Goal: Information Seeking & Learning: Check status

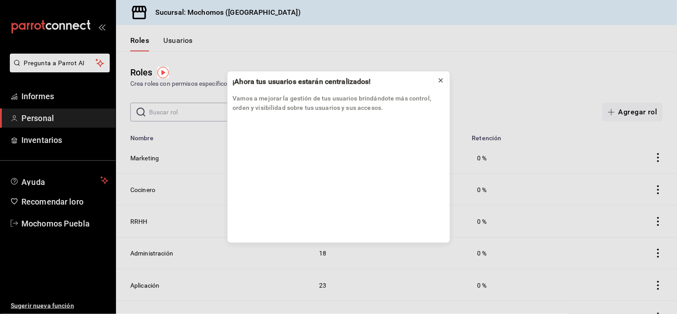
click at [442, 79] on icon at bounding box center [441, 81] width 4 height 4
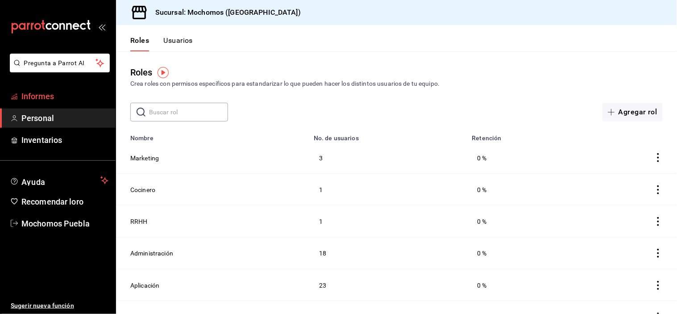
click at [76, 87] on link "Informes" at bounding box center [58, 96] width 116 height 19
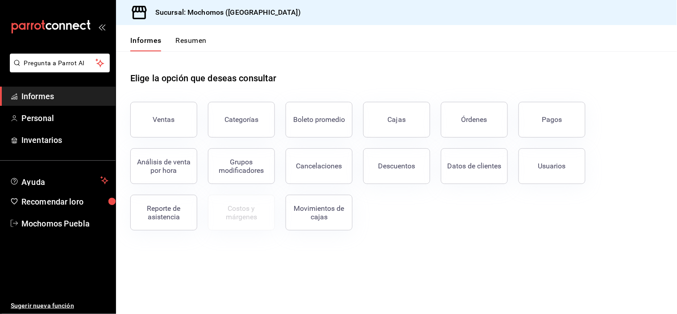
click at [181, 114] on button "Ventas" at bounding box center [163, 120] width 67 height 36
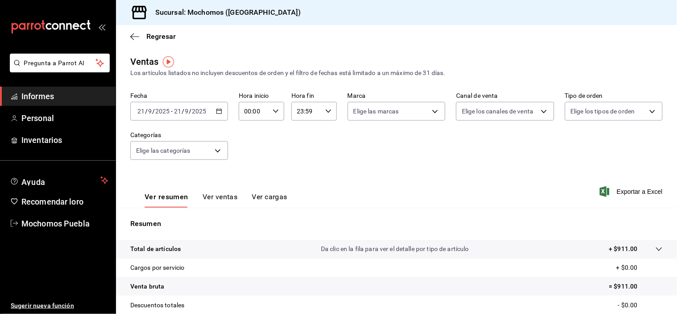
click at [217, 113] on icon "button" at bounding box center [219, 111] width 6 height 6
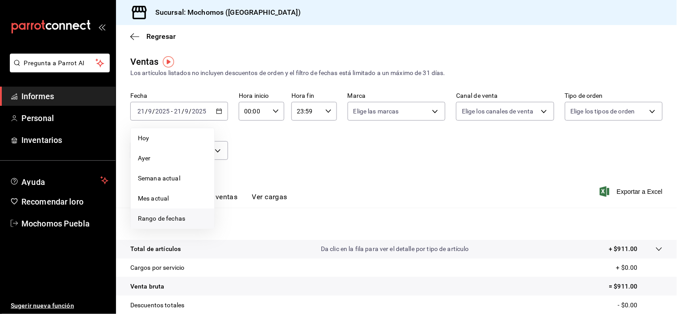
click at [149, 220] on font "Rango de fechas" at bounding box center [161, 218] width 47 height 7
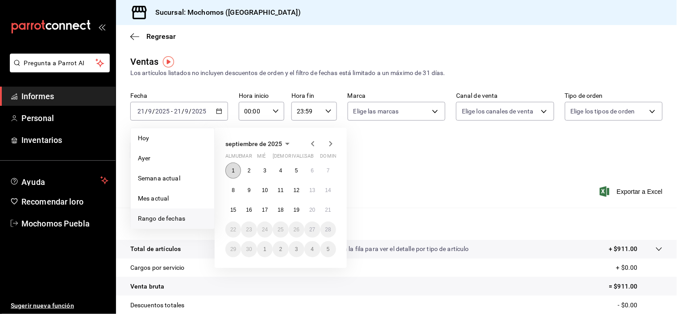
click at [232, 170] on font "1" at bounding box center [233, 170] width 3 height 6
click at [326, 212] on button "21" at bounding box center [328, 210] width 16 height 16
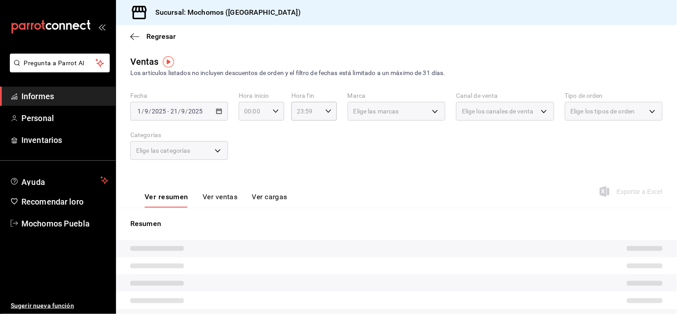
click at [270, 109] on div "00:00 Hora inicio" at bounding box center [262, 111] width 46 height 19
click at [249, 168] on font "04" at bounding box center [248, 170] width 7 height 7
type input "04:00"
click at [329, 129] on div at bounding box center [338, 157] width 677 height 314
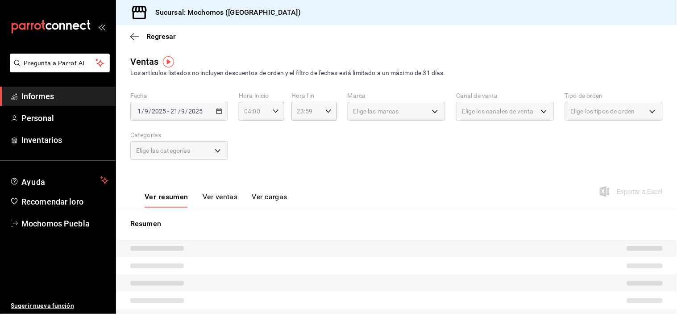
click at [309, 170] on div "Fecha [DATE] [DATE] - [DATE] [DATE] Hora inicio 04:00 Hora inicio Hora fin 23:5…" at bounding box center [396, 131] width 532 height 79
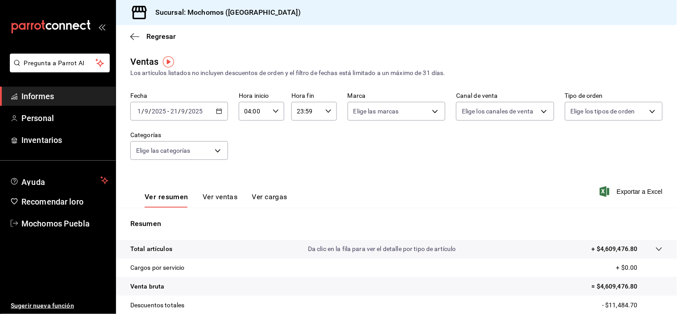
click at [247, 112] on input "04:00" at bounding box center [254, 111] width 30 height 18
click at [310, 125] on div at bounding box center [338, 157] width 677 height 314
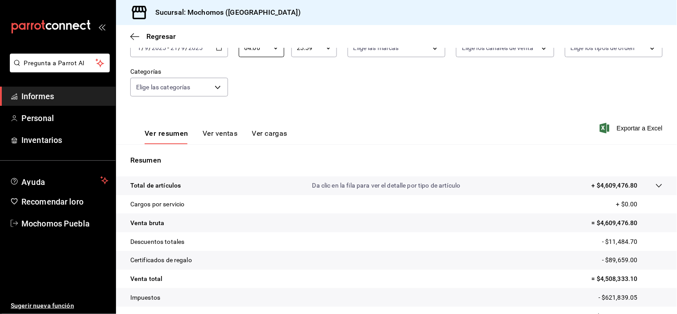
scroll to position [114, 0]
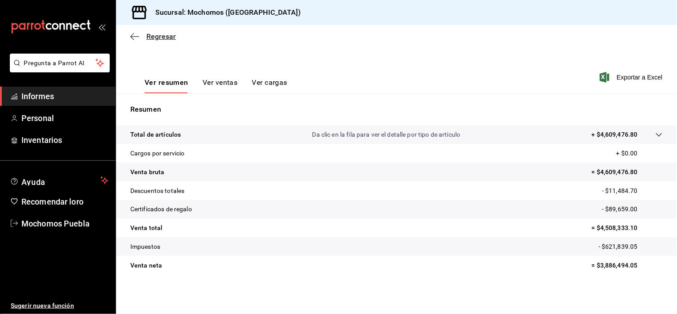
click at [132, 39] on icon "button" at bounding box center [134, 37] width 9 height 8
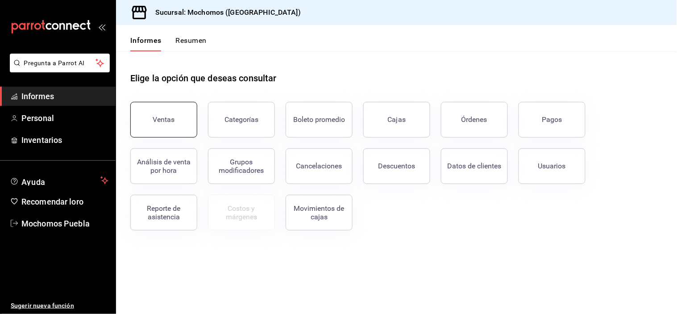
click at [154, 126] on button "Ventas" at bounding box center [163, 120] width 67 height 36
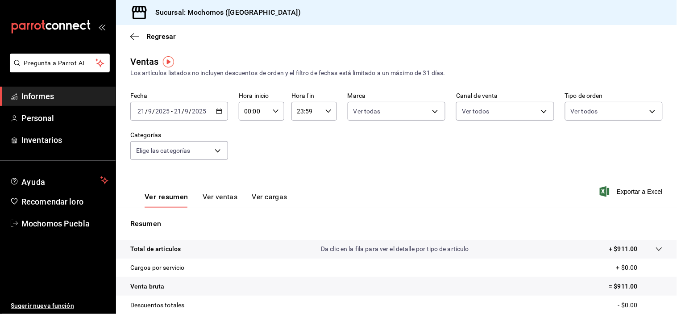
click at [195, 112] on input "2025" at bounding box center [199, 111] width 15 height 7
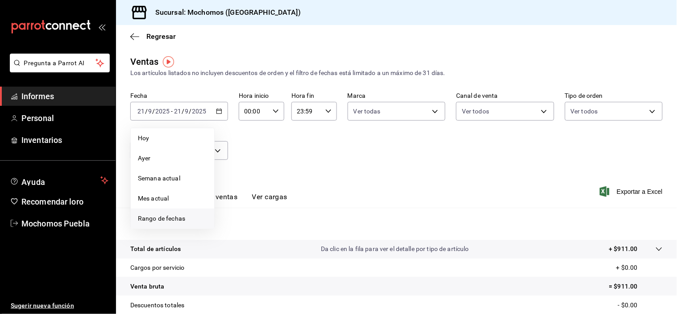
click at [180, 217] on font "Rango de fechas" at bounding box center [161, 218] width 47 height 7
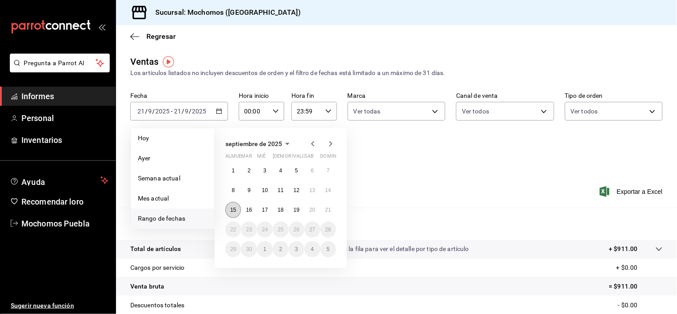
click at [235, 210] on font "15" at bounding box center [233, 210] width 6 height 6
click at [327, 212] on font "21" at bounding box center [328, 210] width 6 height 6
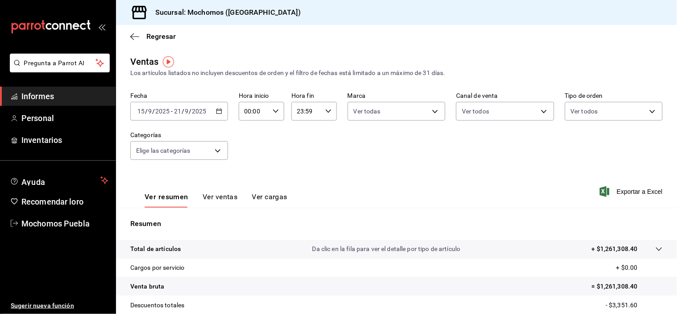
click at [270, 111] on div "00:00 Hora inicio" at bounding box center [262, 111] width 46 height 19
click at [247, 168] on font "04" at bounding box center [248, 170] width 7 height 7
type input "04:00"
click at [295, 162] on div at bounding box center [338, 157] width 677 height 314
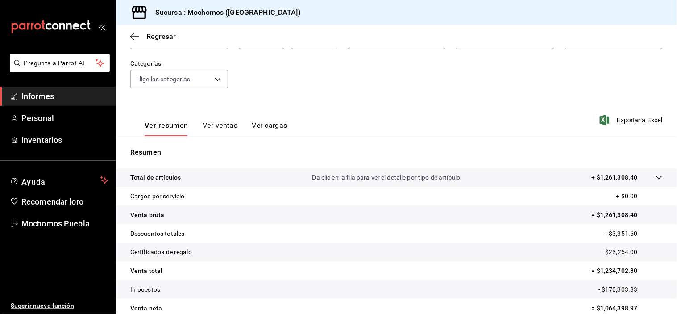
scroll to position [114, 0]
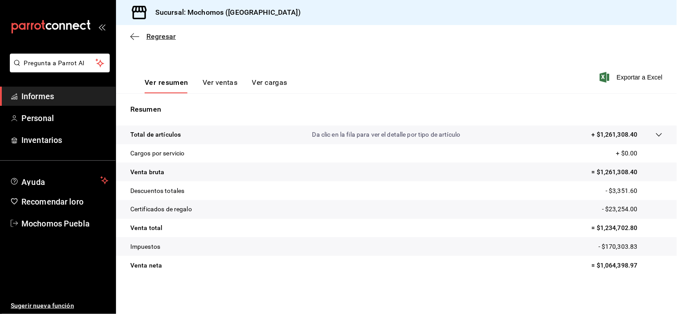
click at [142, 34] on span "Regresar" at bounding box center [153, 36] width 46 height 8
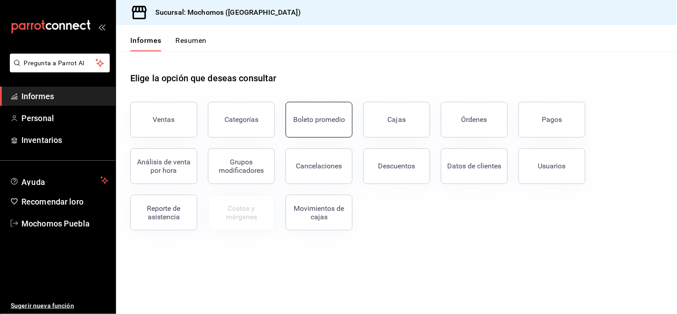
click at [338, 117] on font "Boleto promedio" at bounding box center [319, 119] width 52 height 8
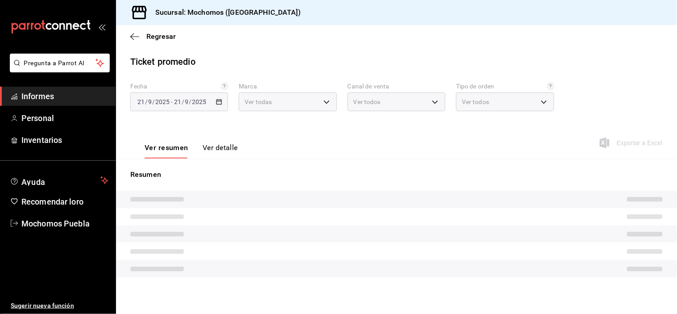
type input "65eb7388-82e4-42fa-8caf-680550c77e6f"
type input "PARROT,UBER_EATS,RAPPI,DIDI_FOOD,ONLINE"
type input "c7bc0ce2-274d-49fd-89f5-4bcf8044acf9,c9e91c43-775f-4cd6-ac16-cfdc9e5fd636,e77b1…"
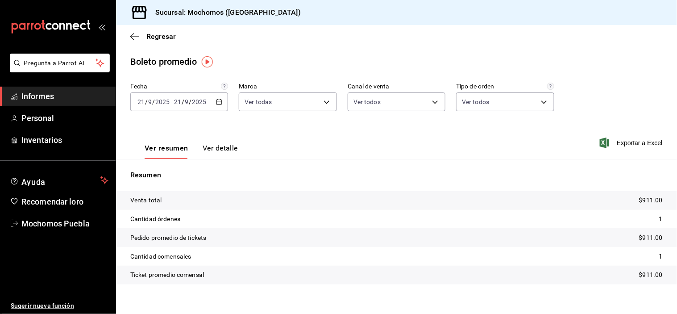
click at [214, 101] on div "[DATE] [DATE] - [DATE] [DATE]" at bounding box center [179, 101] width 98 height 19
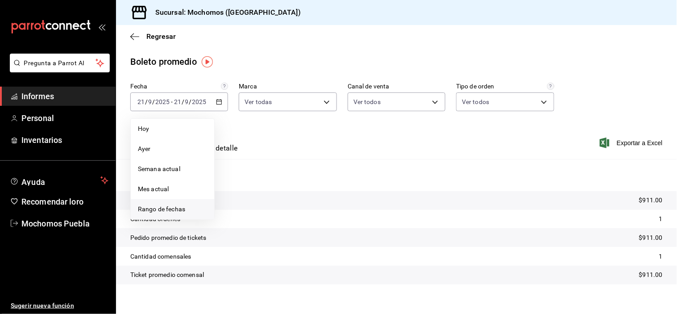
click at [188, 209] on span "Rango de fechas" at bounding box center [172, 208] width 69 height 9
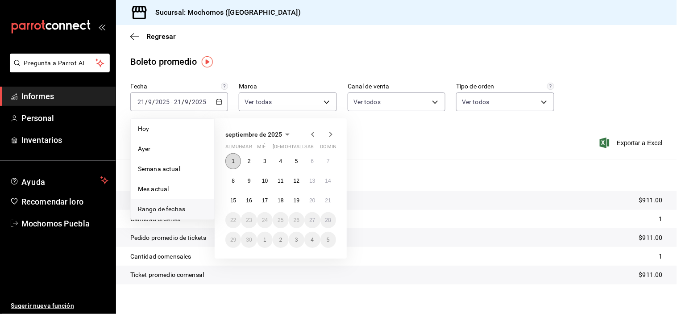
click at [232, 160] on font "1" at bounding box center [233, 161] width 3 height 6
click at [325, 201] on font "21" at bounding box center [328, 200] width 6 height 6
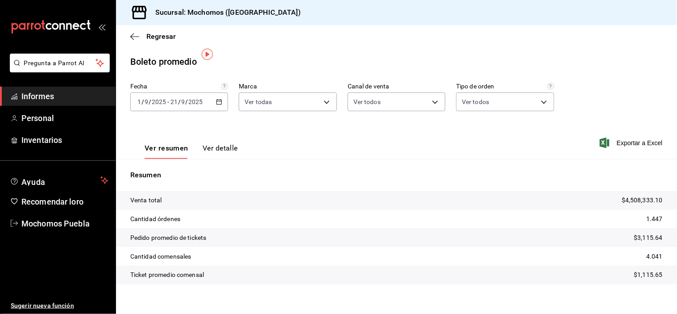
scroll to position [10, 0]
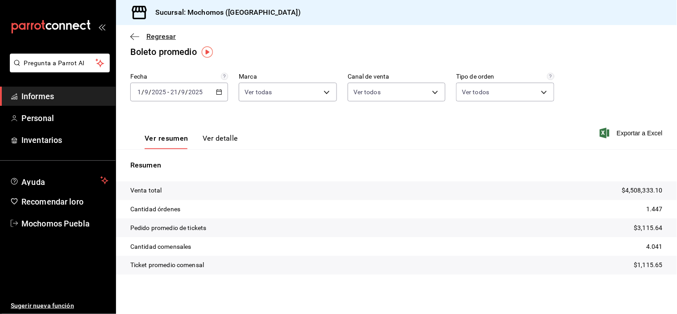
click at [136, 36] on icon "button" at bounding box center [134, 37] width 9 height 8
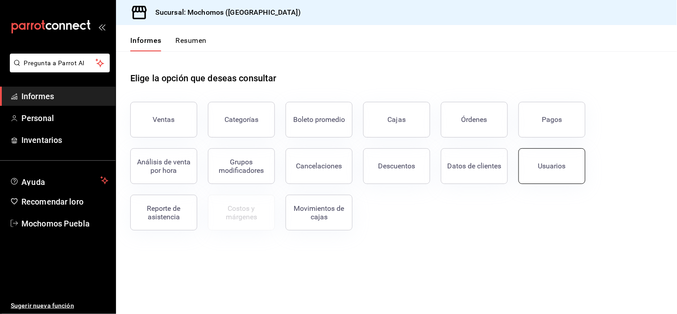
click at [567, 166] on button "Usuarios" at bounding box center [552, 166] width 67 height 36
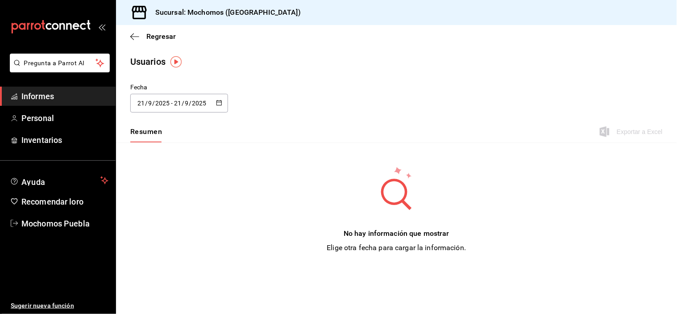
click at [195, 106] on input "2025" at bounding box center [199, 103] width 15 height 7
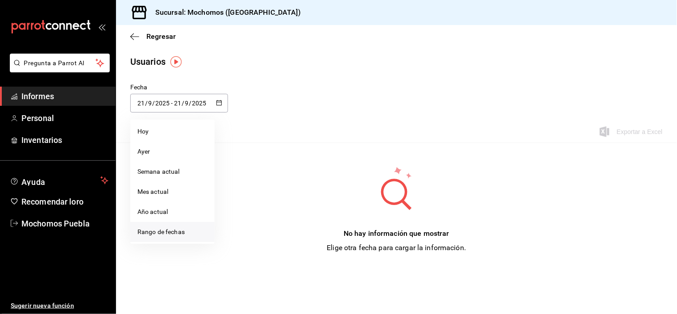
click at [179, 231] on font "Rango de fechas" at bounding box center [160, 231] width 47 height 7
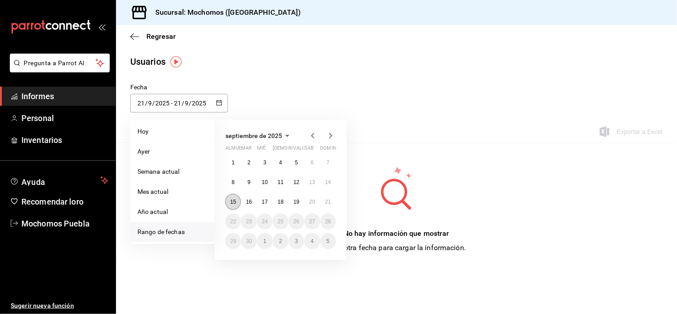
click at [230, 202] on font "15" at bounding box center [233, 202] width 6 height 6
click at [330, 204] on button "21" at bounding box center [328, 202] width 16 height 16
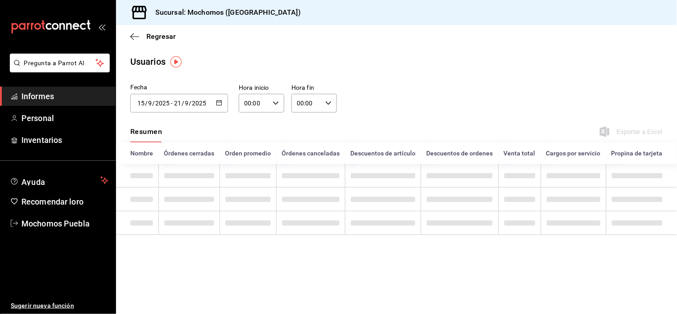
type input "[DATE]"
type input "15"
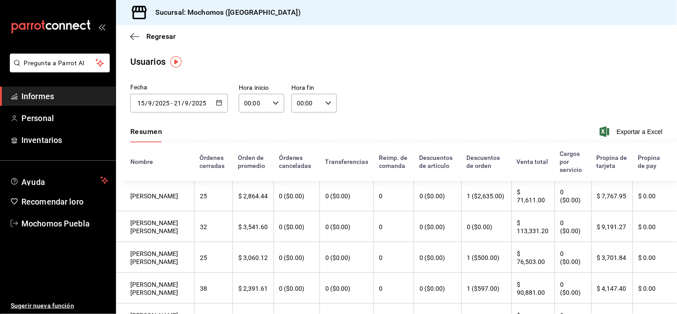
click at [264, 103] on input "00:00" at bounding box center [254, 103] width 30 height 18
click at [248, 162] on font "04" at bounding box center [248, 162] width 7 height 7
type input "04:00"
click at [328, 135] on div at bounding box center [338, 157] width 677 height 314
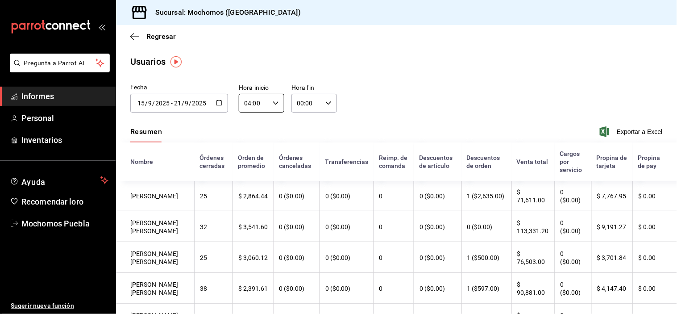
click at [358, 110] on div "Fecha [DATE] [DATE] - [DATE] [DATE] septiembre de 2025 almuerzo mar [PERSON_NAM…" at bounding box center [396, 103] width 561 height 41
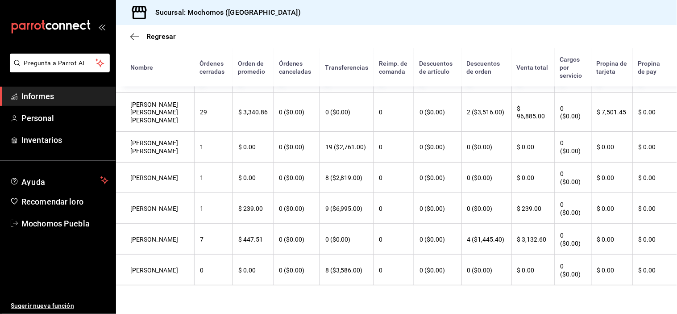
scroll to position [576, 0]
click at [137, 35] on icon "button" at bounding box center [134, 37] width 9 height 8
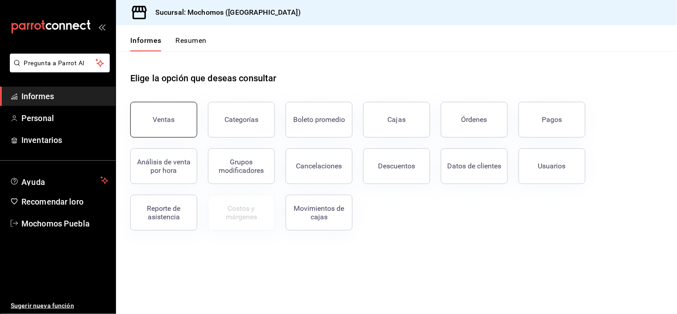
click at [172, 124] on button "Ventas" at bounding box center [163, 120] width 67 height 36
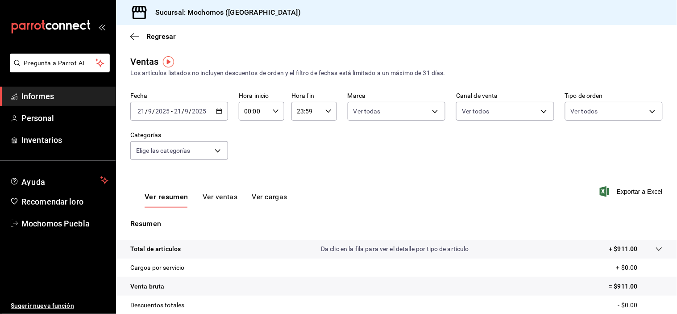
click at [217, 112] on icon "button" at bounding box center [219, 111] width 6 height 6
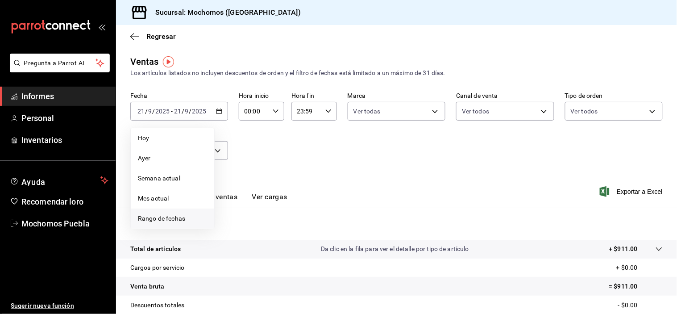
click at [175, 220] on font "Rango de fechas" at bounding box center [161, 218] width 47 height 7
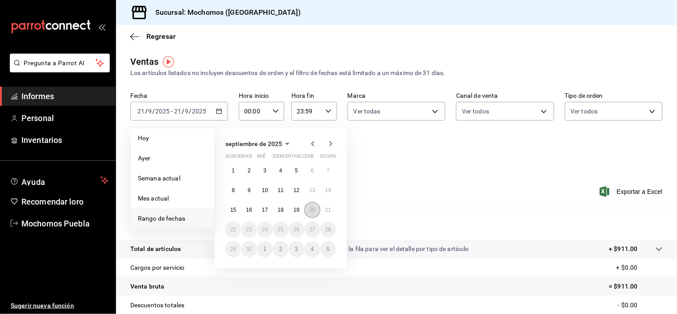
click at [314, 210] on font "20" at bounding box center [312, 210] width 6 height 6
click at [324, 210] on button "21" at bounding box center [328, 210] width 16 height 16
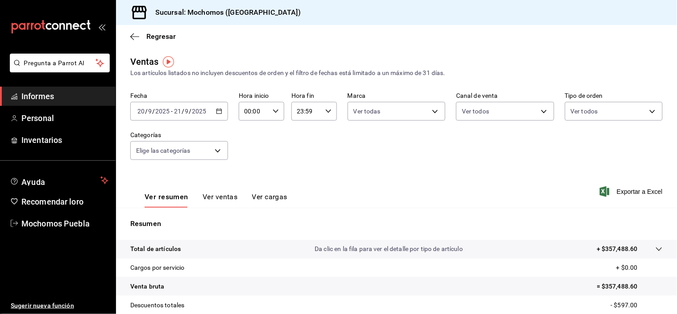
click at [273, 112] on icon "button" at bounding box center [276, 111] width 6 height 6
click at [247, 169] on font "04" at bounding box center [248, 170] width 7 height 7
type input "04:00"
click at [304, 149] on div at bounding box center [338, 157] width 677 height 314
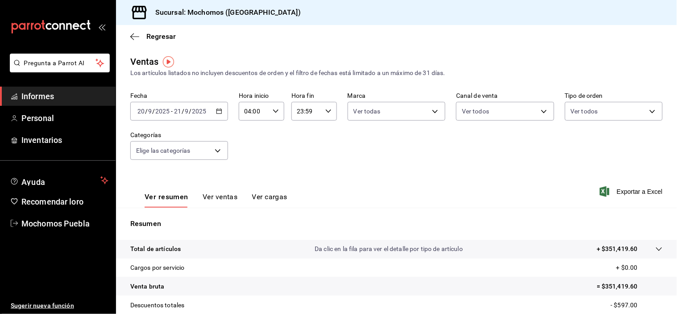
click at [322, 112] on div "23:59 Hora fin" at bounding box center [314, 111] width 46 height 19
click at [297, 134] on font "02" at bounding box center [300, 136] width 7 height 7
click at [323, 134] on font "00" at bounding box center [322, 134] width 7 height 7
type input "02:00"
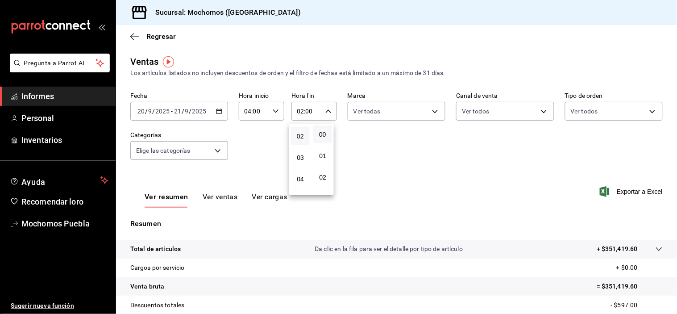
click at [345, 133] on div at bounding box center [338, 157] width 677 height 314
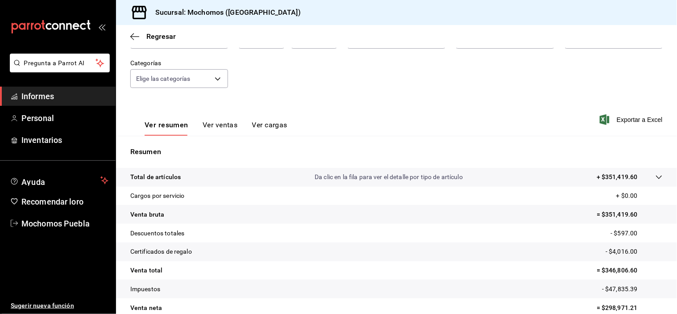
scroll to position [114, 0]
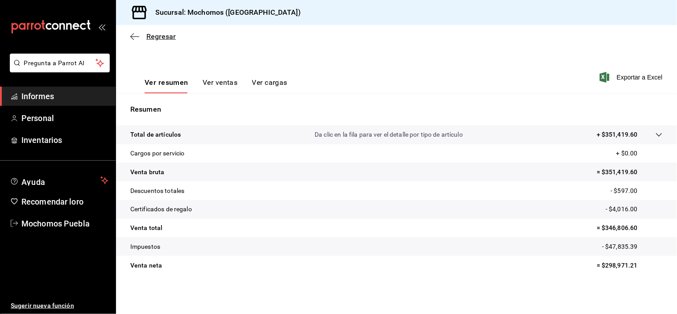
click at [134, 37] on icon "button" at bounding box center [134, 37] width 9 height 8
